Goal: Task Accomplishment & Management: Manage account settings

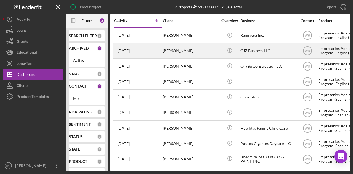
click at [161, 49] on div "[DATE] [PERSON_NAME]" at bounding box center [138, 51] width 48 height 15
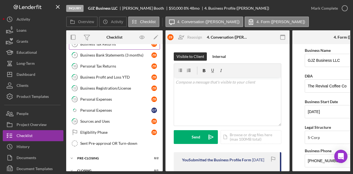
scroll to position [169, 0]
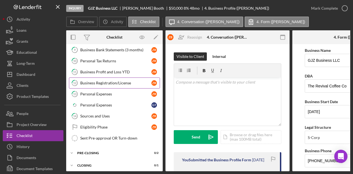
click at [106, 82] on link "12 Business Registration/License Z B" at bounding box center [114, 82] width 91 height 11
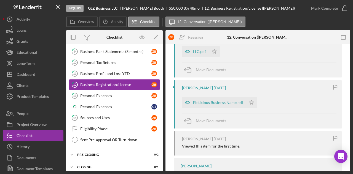
scroll to position [165, 0]
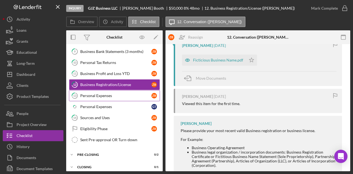
click at [113, 93] on div "Personal Expenses" at bounding box center [115, 95] width 71 height 4
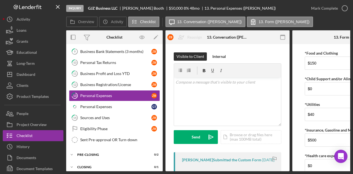
scroll to position [70, 0]
